Goal: Information Seeking & Learning: Find specific fact

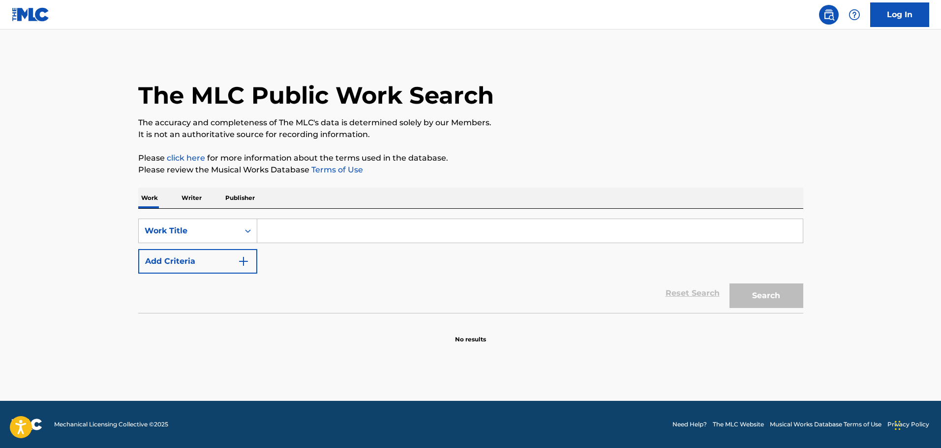
click at [288, 235] on input "Search Form" at bounding box center [529, 231] width 545 height 24
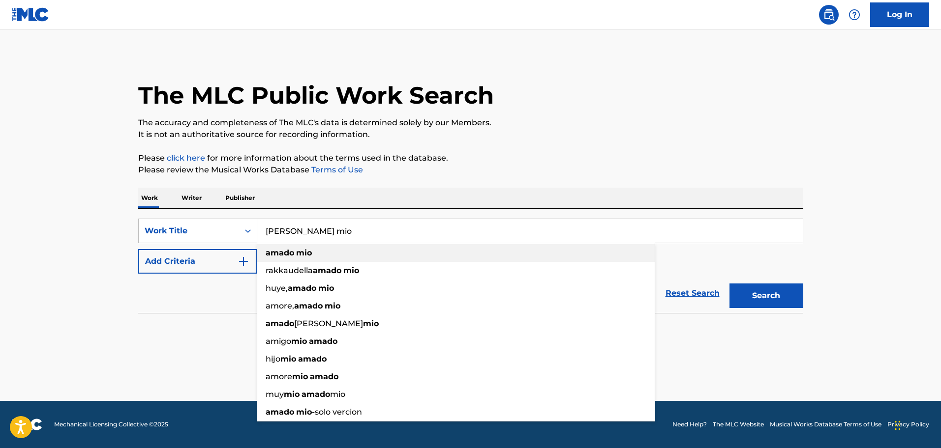
type input "[PERSON_NAME] mio"
click at [296, 251] on strong "mio" at bounding box center [304, 252] width 16 height 9
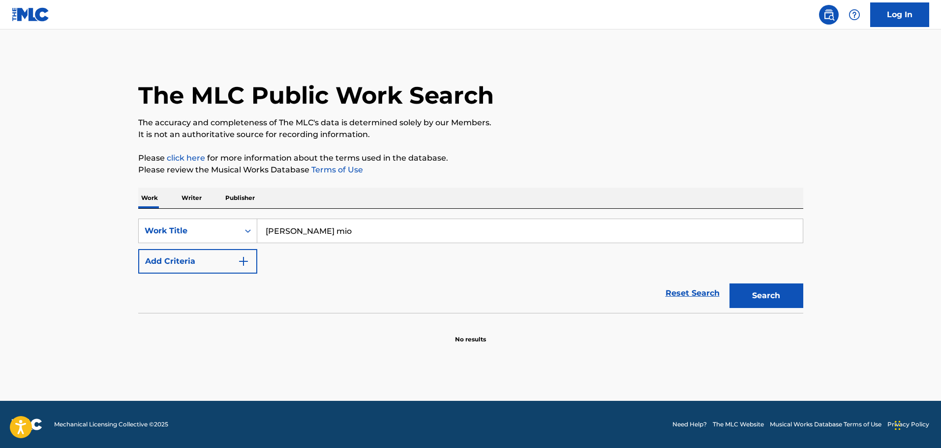
click at [243, 262] on img "Search Form" at bounding box center [243, 262] width 12 height 12
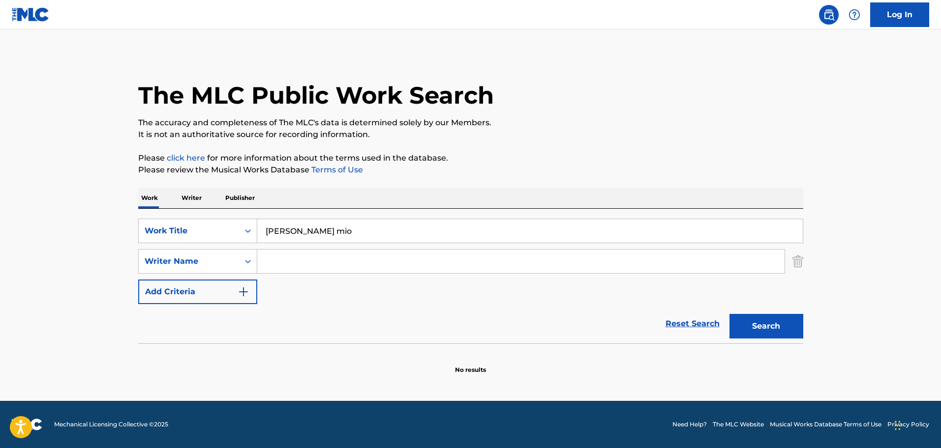
click at [275, 257] on input "Search Form" at bounding box center [520, 262] width 527 height 24
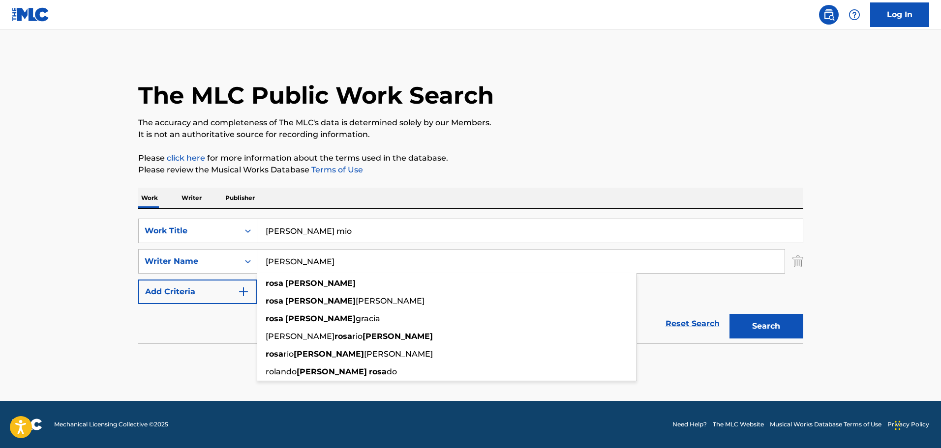
click at [295, 259] on input "[PERSON_NAME]" at bounding box center [520, 262] width 527 height 24
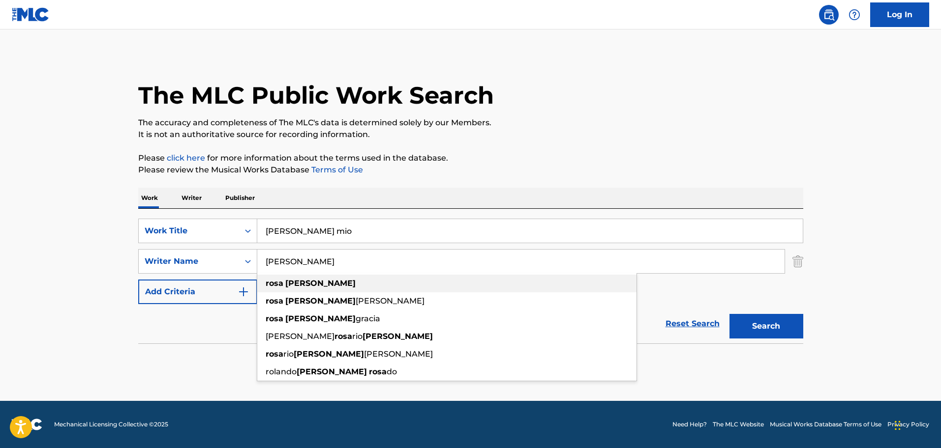
type input "[PERSON_NAME]"
click at [288, 282] on strong "[PERSON_NAME]" at bounding box center [320, 283] width 70 height 9
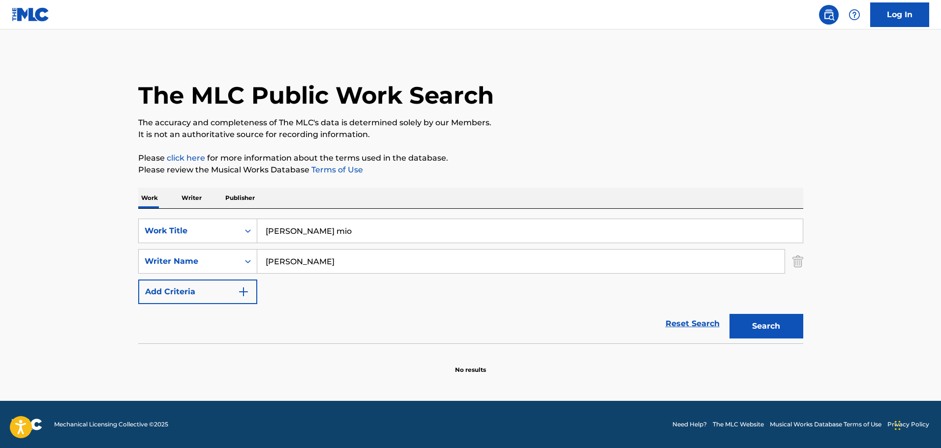
click at [771, 323] on button "Search" at bounding box center [766, 326] width 74 height 25
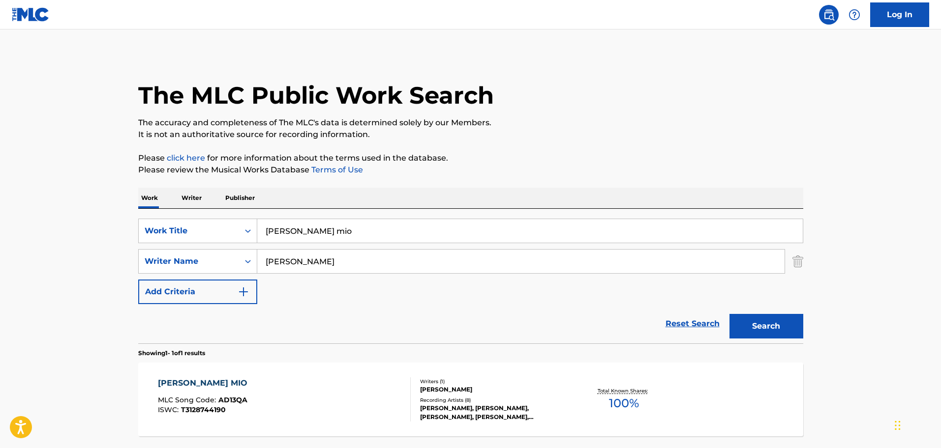
click at [192, 379] on div "[PERSON_NAME] MIO" at bounding box center [205, 384] width 94 height 12
